Goal: Navigation & Orientation: Find specific page/section

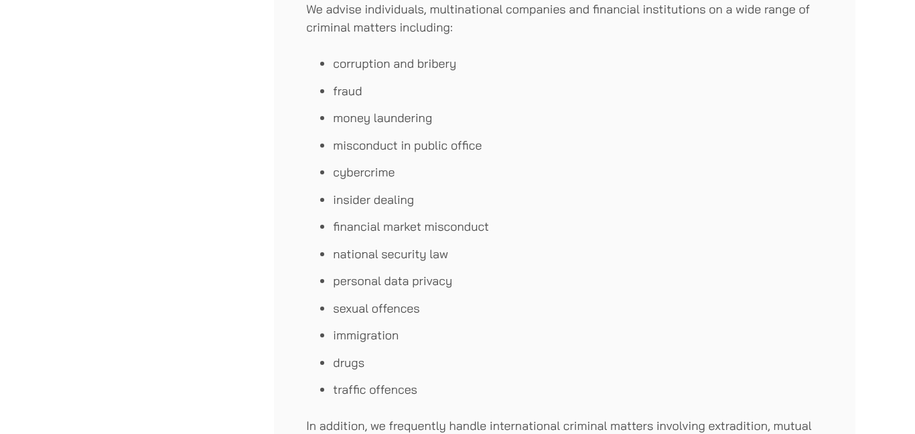
scroll to position [681, 0]
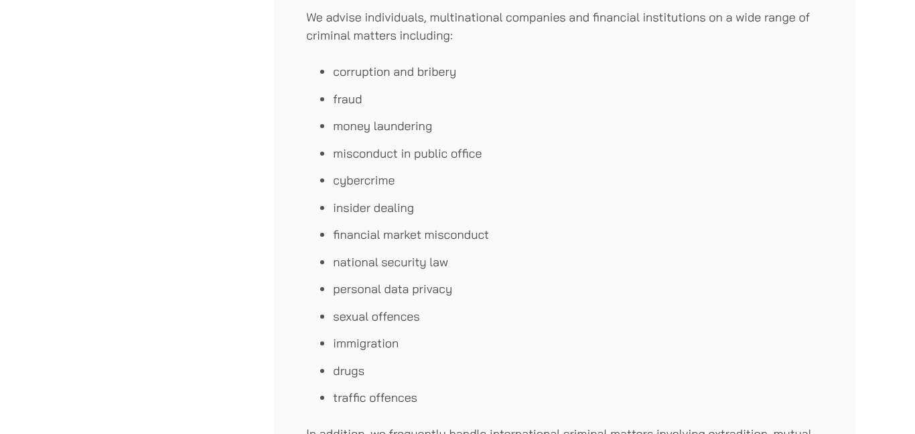
click at [442, 227] on li "financial market misconduct" at bounding box center [578, 234] width 491 height 18
click at [306, 52] on div "Haldanes is the best-known criminal law firm in Hong Kong and has specialised i…" at bounding box center [565, 180] width 582 height 1226
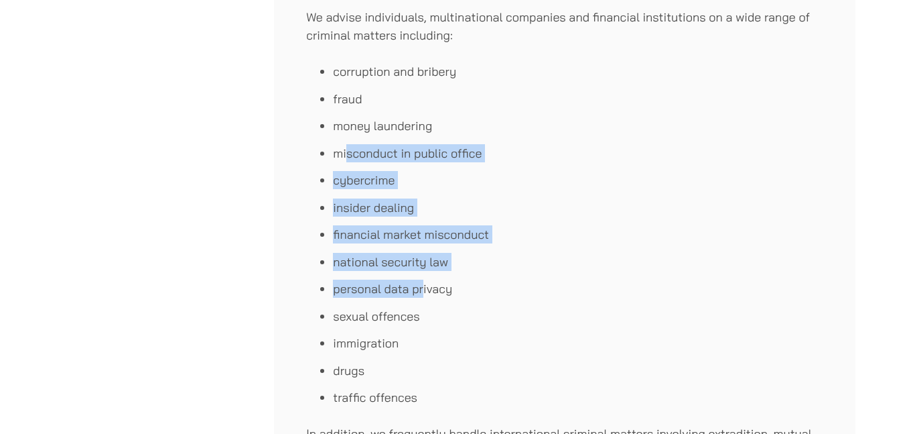
drag, startPoint x: 375, startPoint y: 207, endPoint x: 421, endPoint y: 295, distance: 98.9
click at [421, 295] on ul "corruption and bribery fraud money laundering misconduct in public office cyber…" at bounding box center [564, 234] width 517 height 344
click at [421, 295] on li "personal data privacy" at bounding box center [578, 288] width 491 height 18
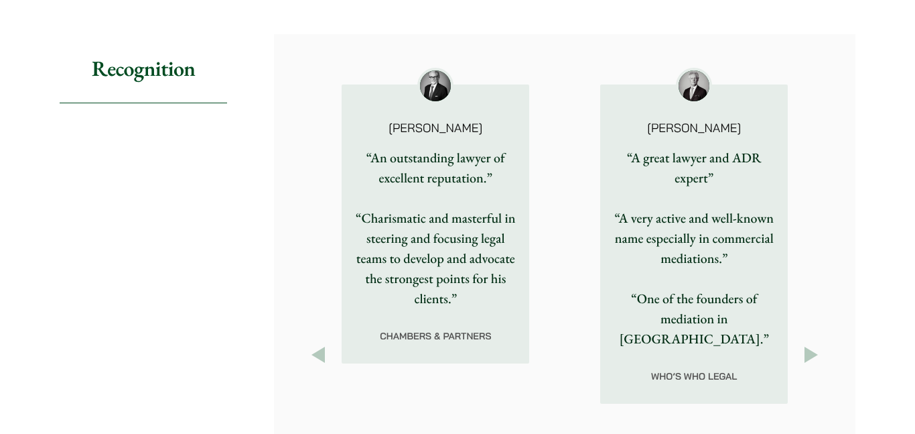
scroll to position [2009, 0]
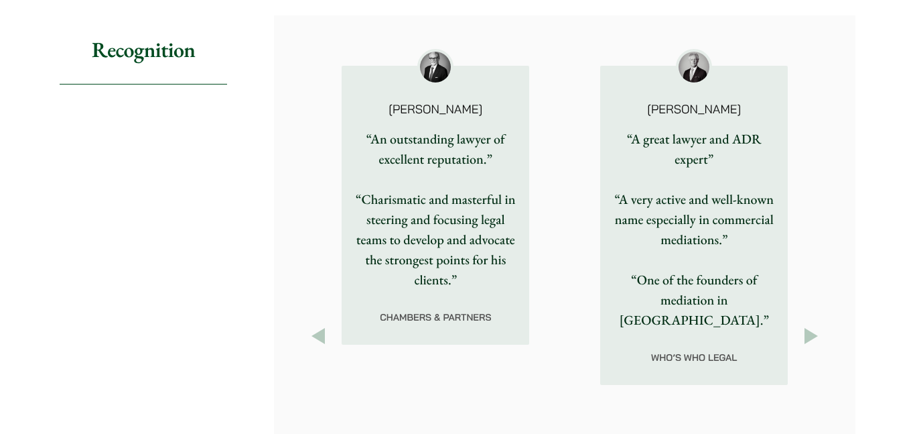
click at [820, 324] on button "Next" at bounding box center [812, 336] width 24 height 24
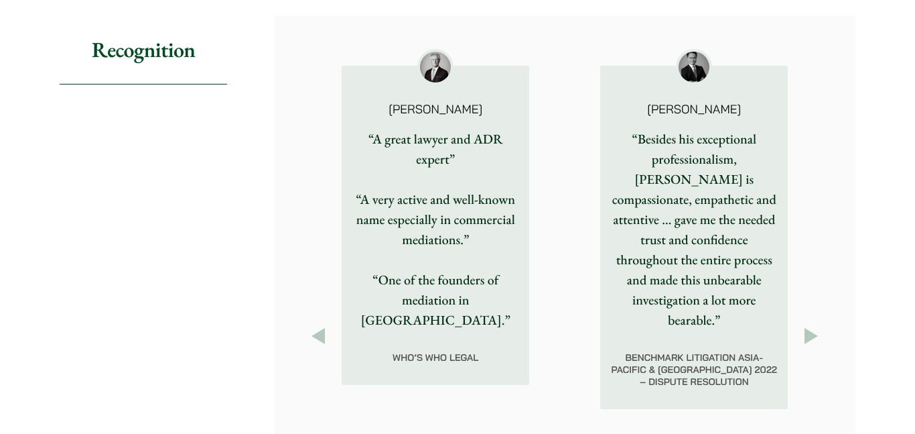
click at [820, 324] on button "Next" at bounding box center [812, 336] width 24 height 24
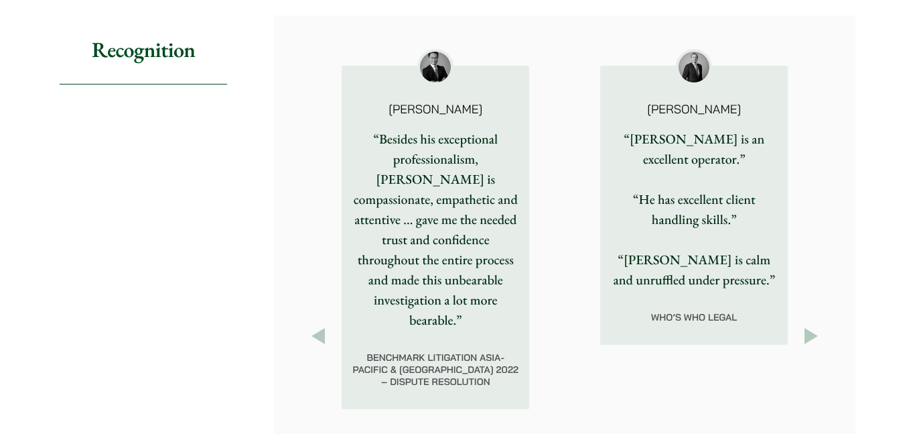
click at [818, 324] on button "Next" at bounding box center [812, 336] width 24 height 24
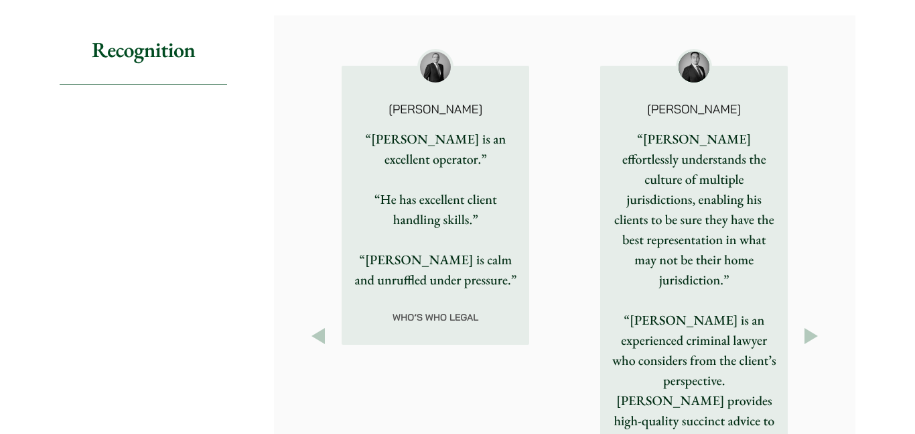
click at [818, 324] on button "Next" at bounding box center [812, 336] width 24 height 24
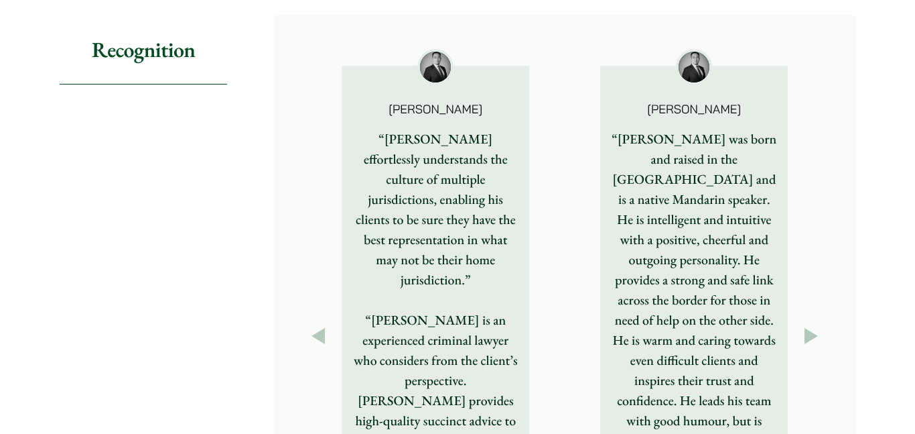
click at [818, 324] on button "Next" at bounding box center [812, 336] width 24 height 24
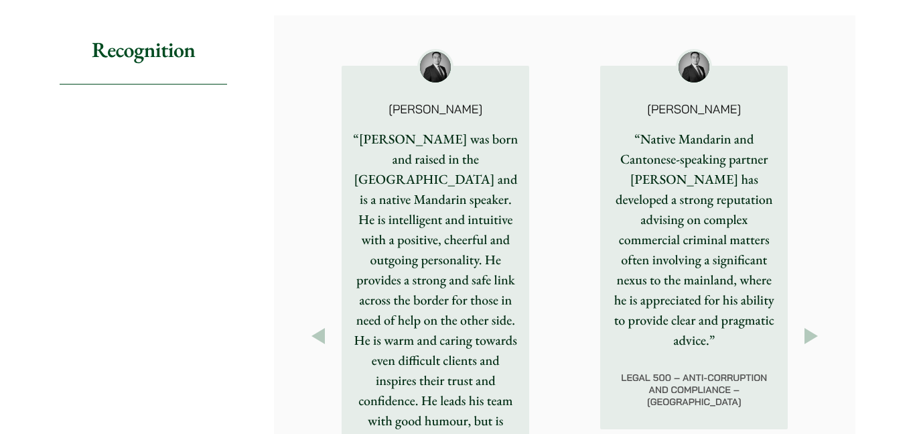
click at [818, 324] on button "Next" at bounding box center [812, 336] width 24 height 24
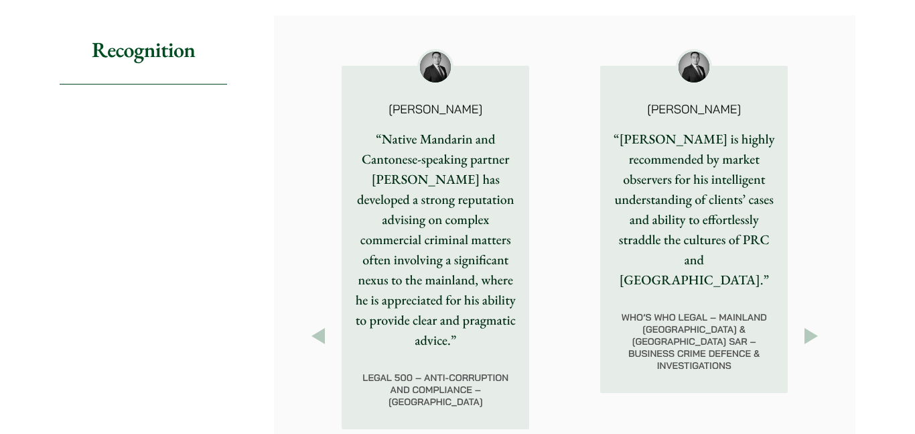
click at [818, 324] on button "Next" at bounding box center [812, 336] width 24 height 24
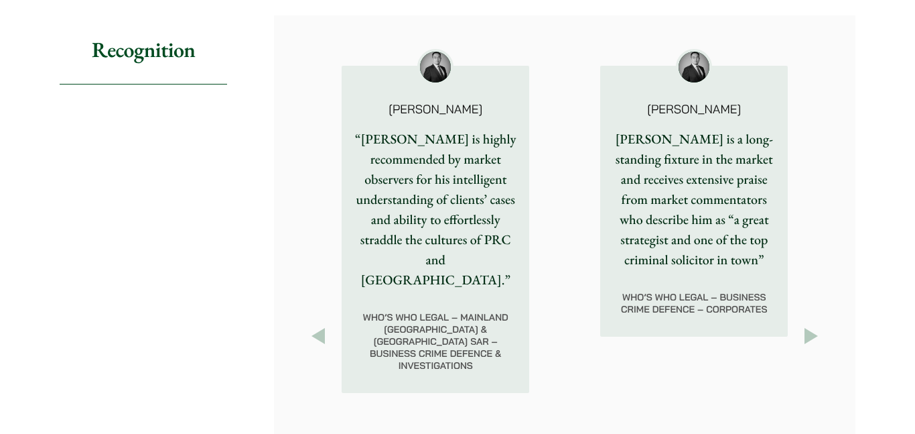
click at [818, 324] on button "Next" at bounding box center [812, 336] width 24 height 24
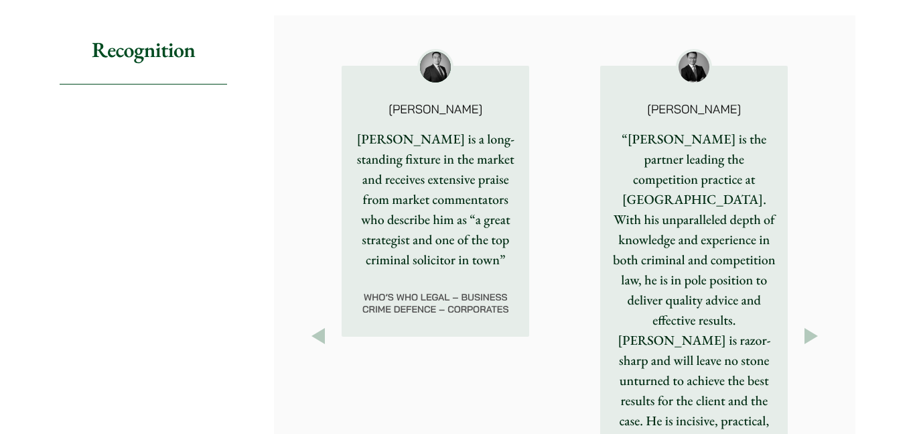
click at [818, 324] on button "Next" at bounding box center [812, 336] width 24 height 24
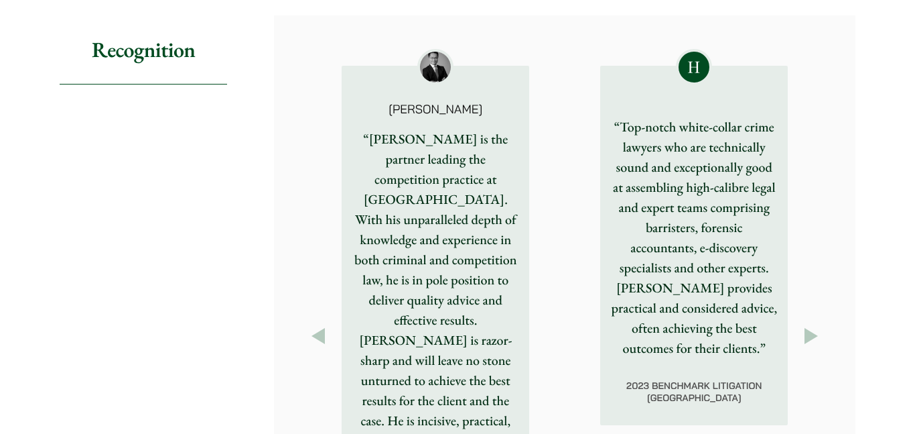
click at [818, 324] on button "Next" at bounding box center [812, 336] width 24 height 24
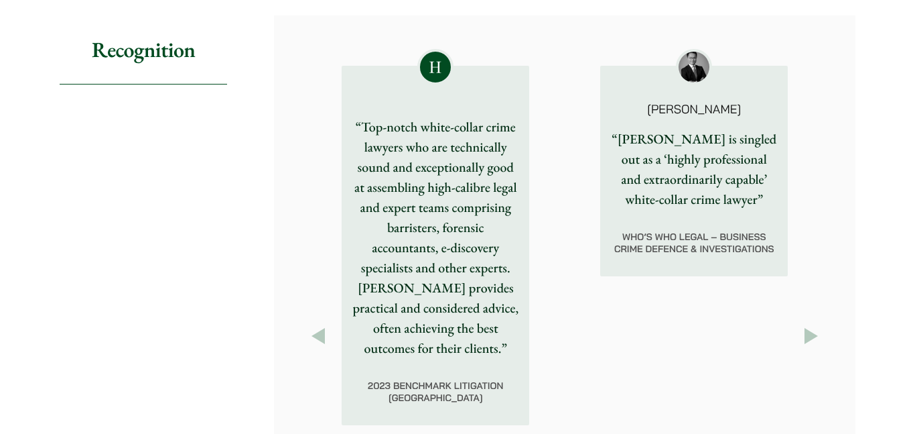
click at [818, 324] on button "Next" at bounding box center [812, 336] width 24 height 24
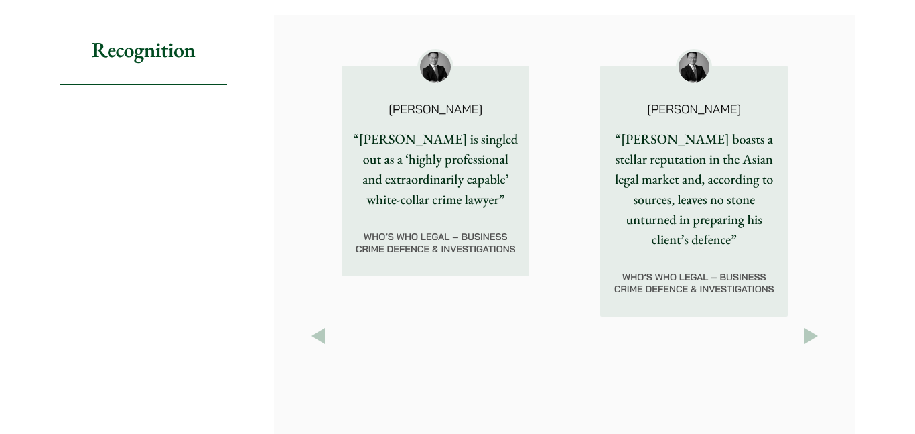
click at [818, 324] on button "Next" at bounding box center [812, 336] width 24 height 24
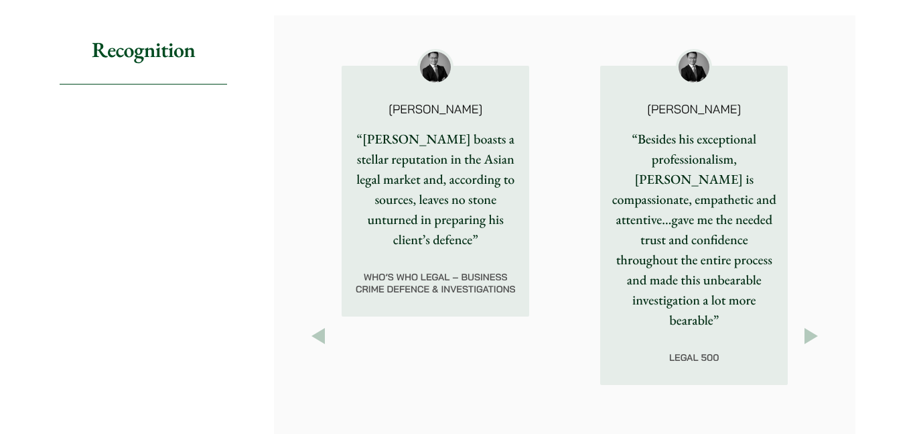
click at [818, 324] on button "Next" at bounding box center [812, 336] width 24 height 24
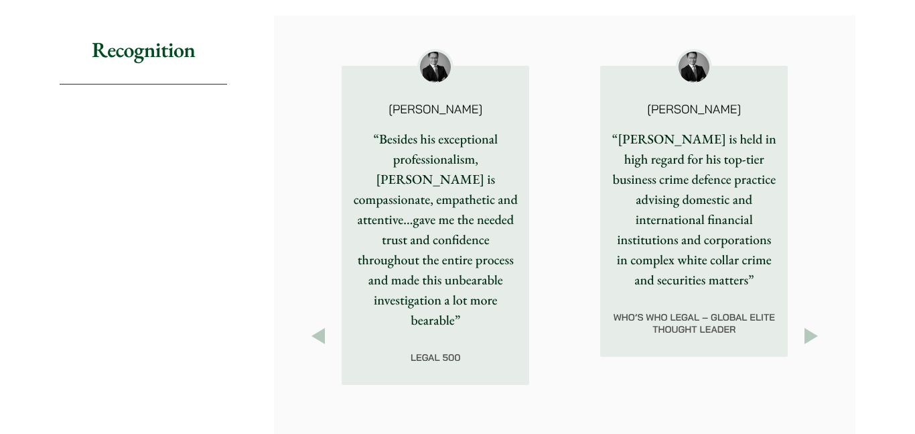
click at [818, 324] on button "Next" at bounding box center [812, 336] width 24 height 24
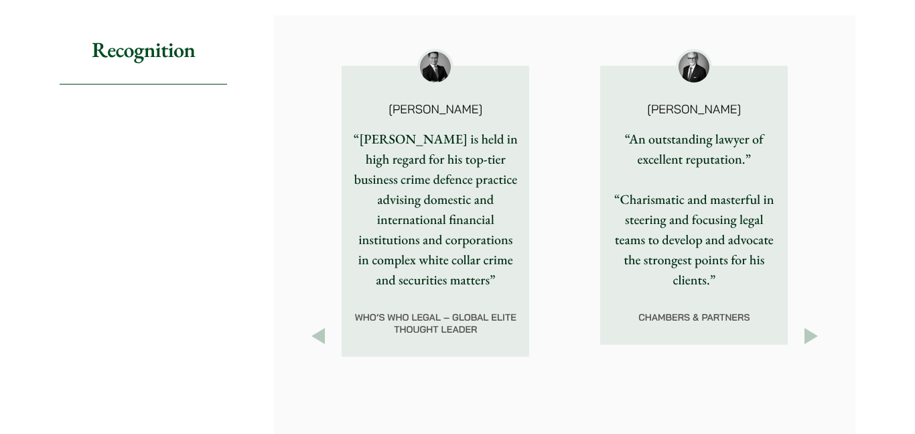
click at [818, 324] on button "Next" at bounding box center [812, 336] width 24 height 24
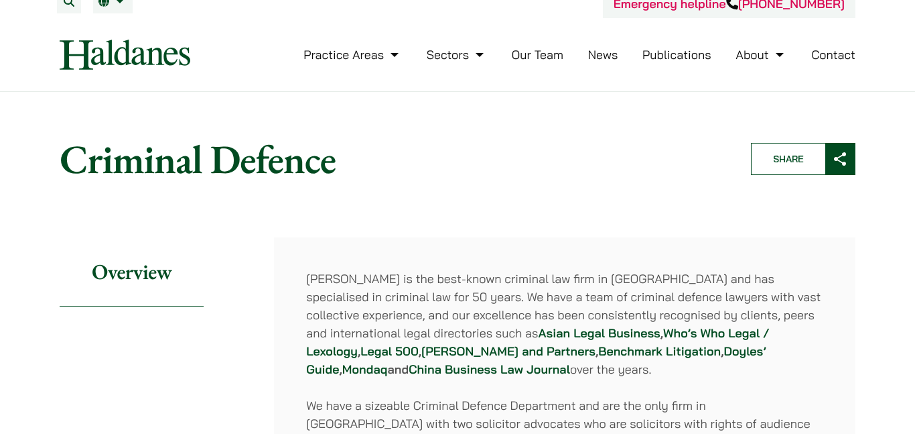
scroll to position [0, 0]
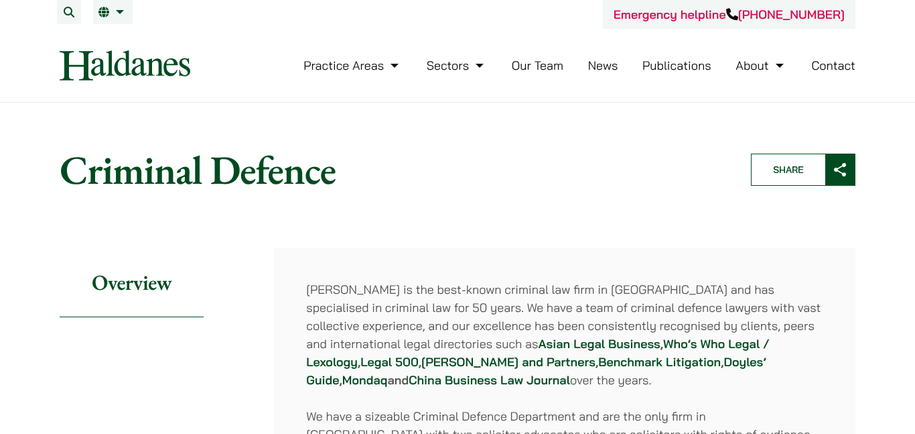
click at [547, 62] on link "Our Team" at bounding box center [538, 65] width 52 height 15
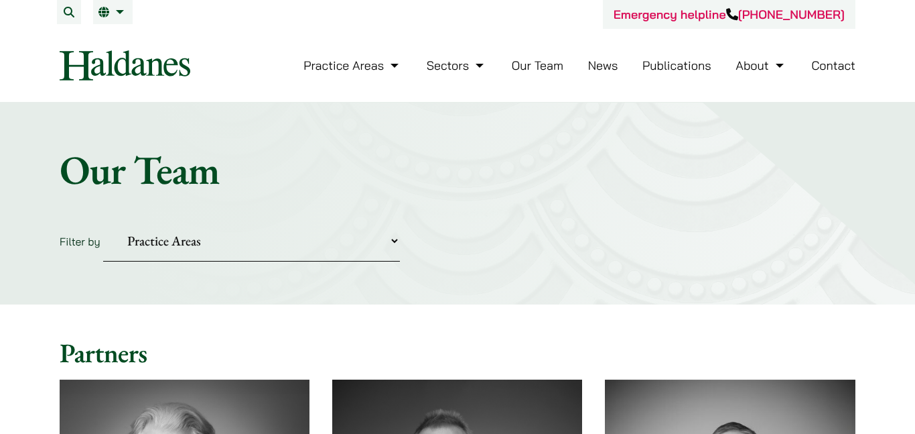
click at [290, 237] on select "Practice Areas Antitrust and Competition Civil Litigation & Dispute Resolution …" at bounding box center [251, 240] width 297 height 41
select select "criminal-defence"
click at [103, 220] on select "Practice Areas Antitrust and Competition Civil Litigation & Dispute Resolution …" at bounding box center [251, 240] width 297 height 41
